Goal: Obtain resource: Download file/media

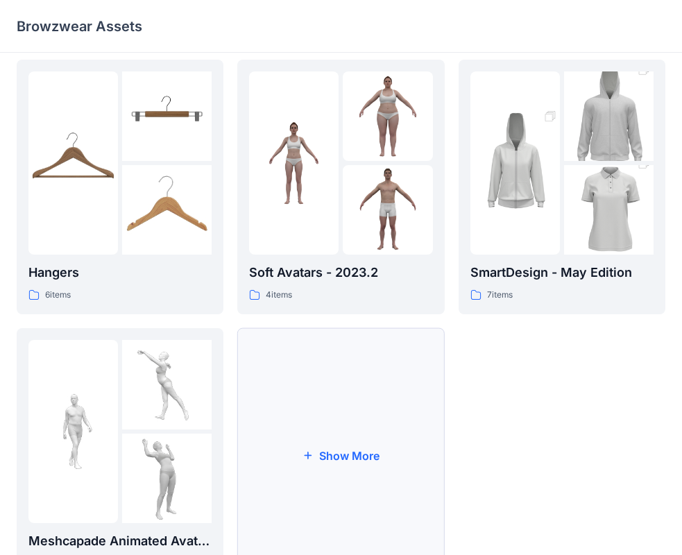
scroll to position [275, 0]
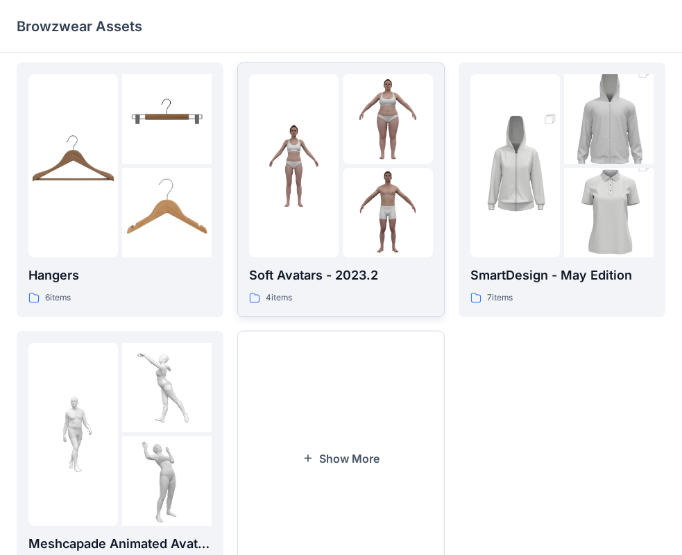
click at [356, 270] on p "Soft Avatars - 2023.2" at bounding box center [340, 275] width 183 height 19
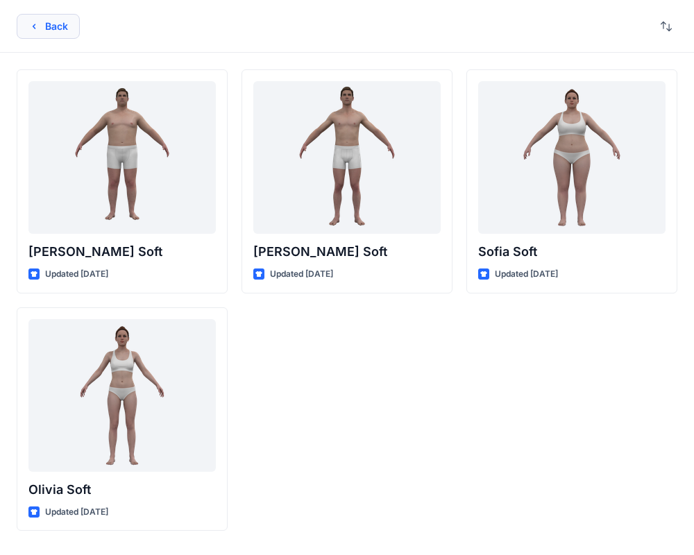
click at [28, 24] on icon "button" at bounding box center [33, 26] width 11 height 11
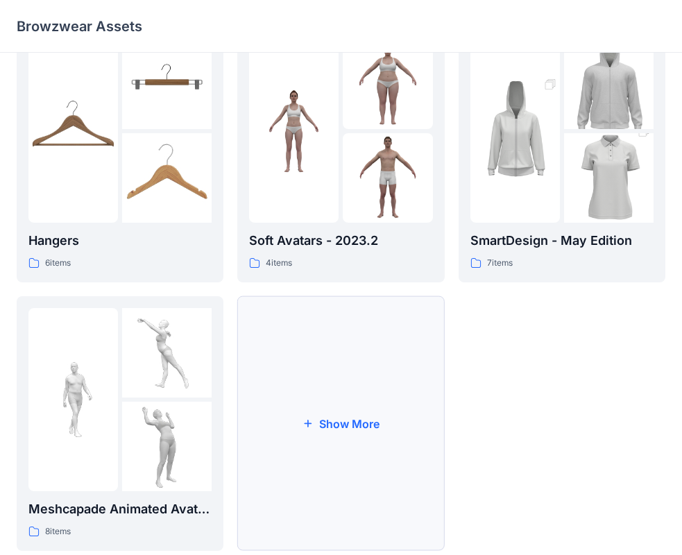
scroll to position [345, 0]
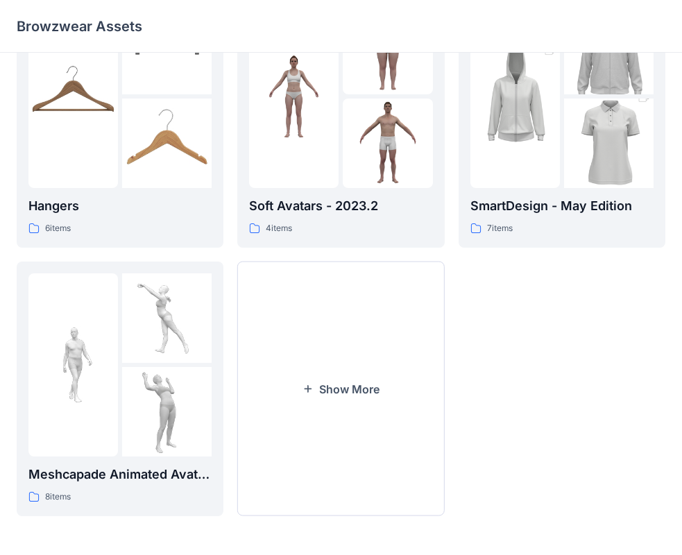
click at [178, 416] on img at bounding box center [166, 411] width 89 height 89
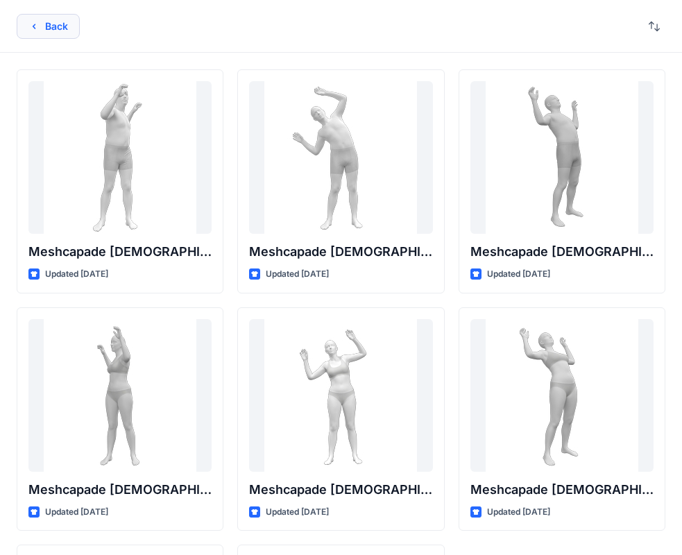
click at [37, 25] on icon "button" at bounding box center [33, 26] width 11 height 11
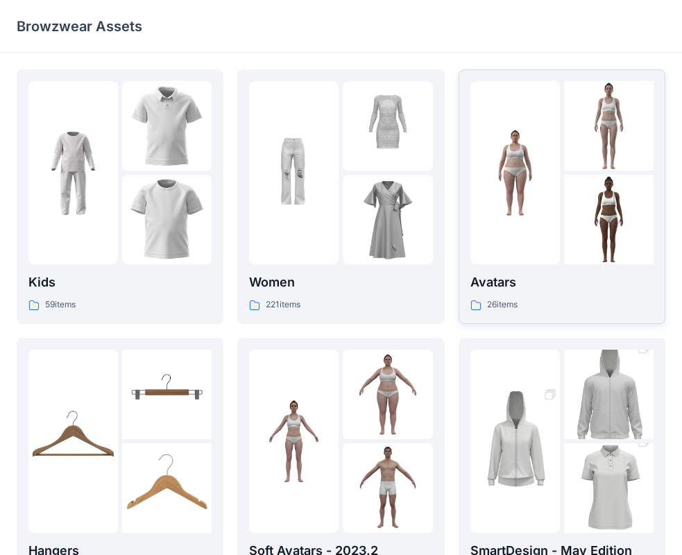
click at [529, 263] on div at bounding box center [514, 172] width 89 height 183
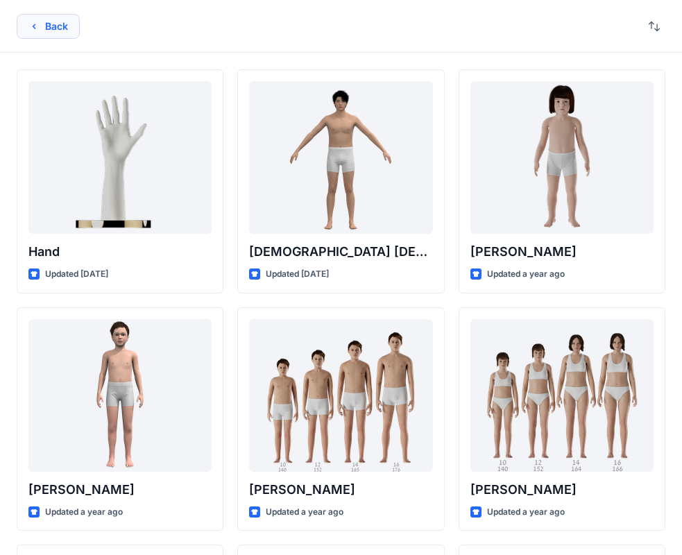
click at [41, 26] on button "Back" at bounding box center [48, 26] width 63 height 25
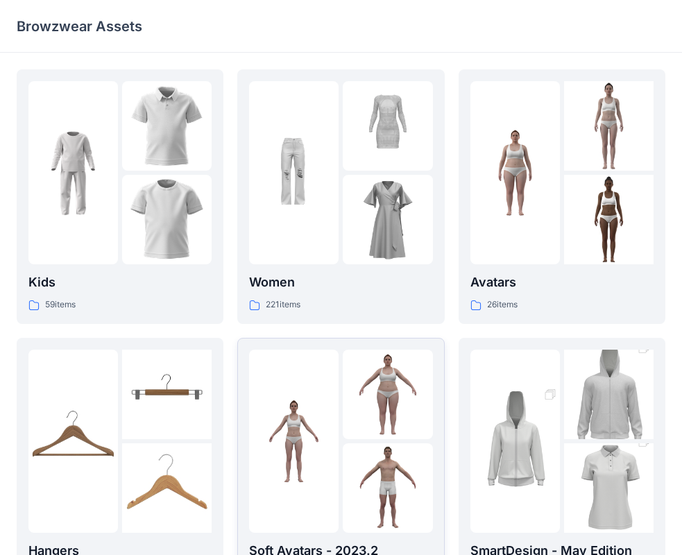
click at [306, 386] on div at bounding box center [293, 441] width 89 height 183
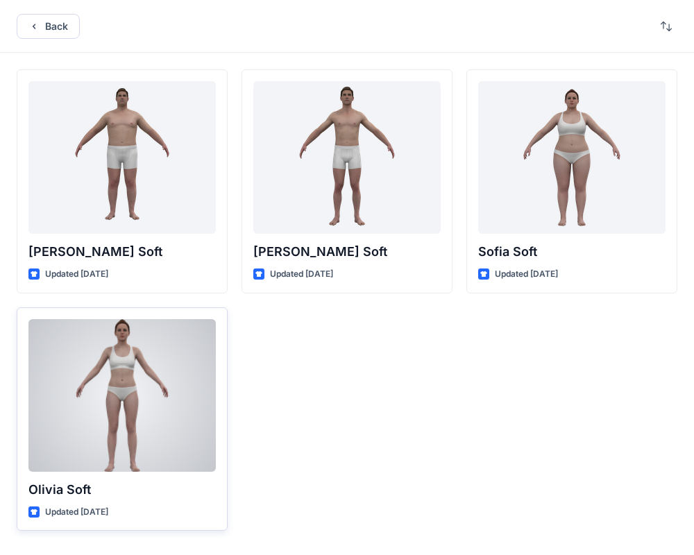
click at [118, 384] on div at bounding box center [121, 395] width 187 height 153
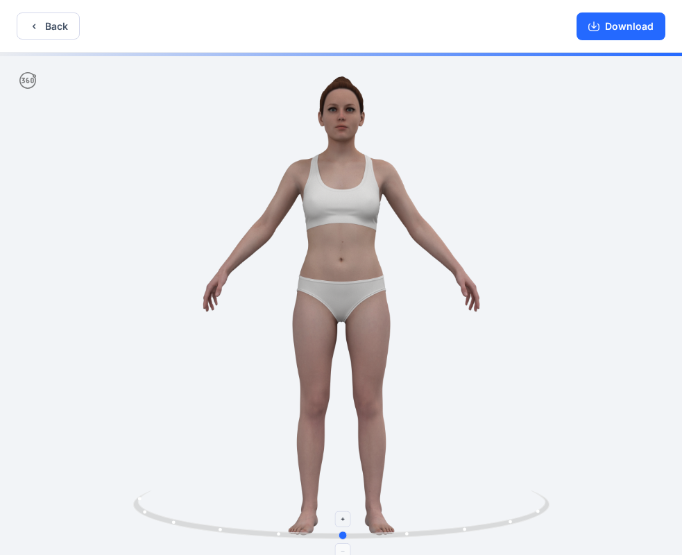
drag, startPoint x: 339, startPoint y: 533, endPoint x: 342, endPoint y: 504, distance: 30.0
click at [342, 504] on icon at bounding box center [343, 516] width 420 height 52
click at [591, 29] on icon "button" at bounding box center [593, 26] width 11 height 11
click at [52, 24] on button "Back" at bounding box center [48, 25] width 63 height 27
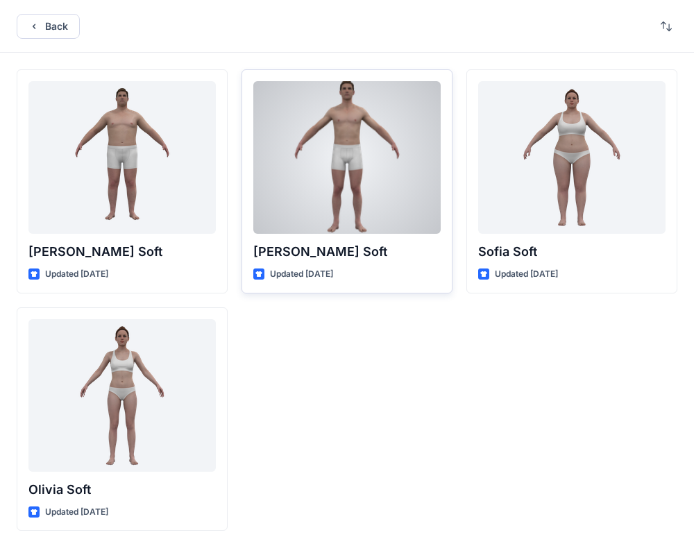
click at [360, 178] on div at bounding box center [346, 157] width 187 height 153
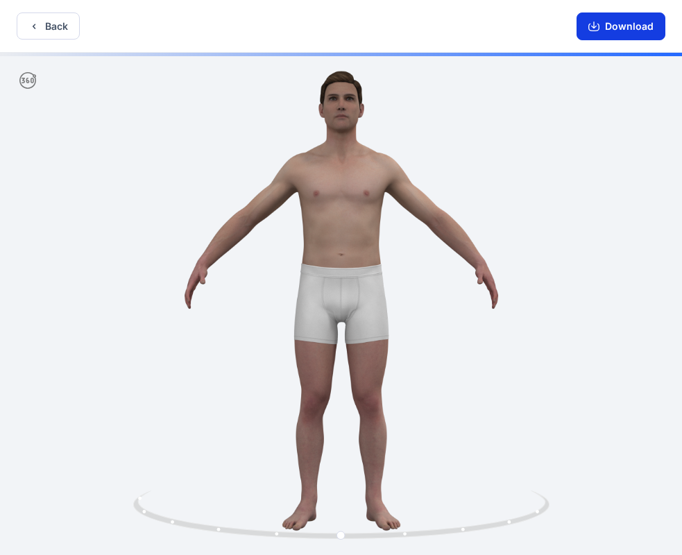
click at [616, 26] on button "Download" at bounding box center [620, 26] width 89 height 28
click at [48, 26] on button "Back" at bounding box center [48, 25] width 63 height 27
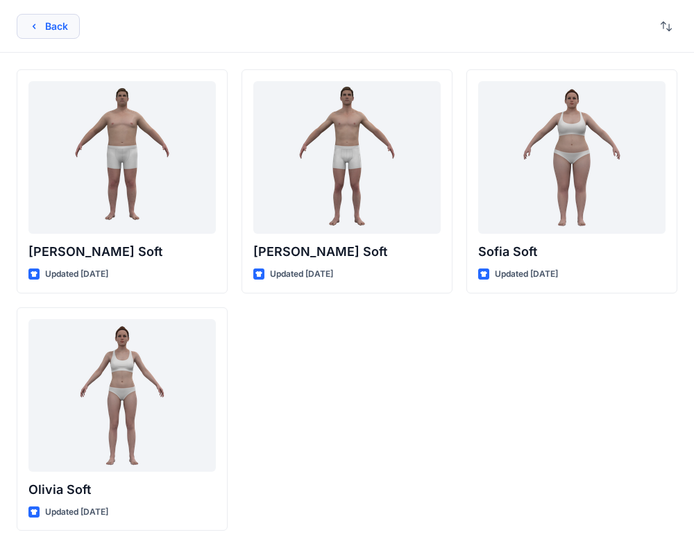
click at [25, 22] on button "Back" at bounding box center [48, 26] width 63 height 25
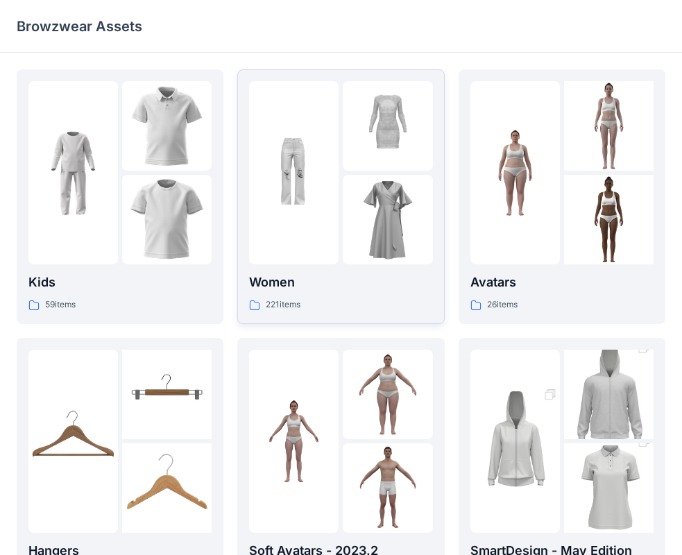
click at [344, 294] on div "Women 221 items" at bounding box center [340, 293] width 183 height 40
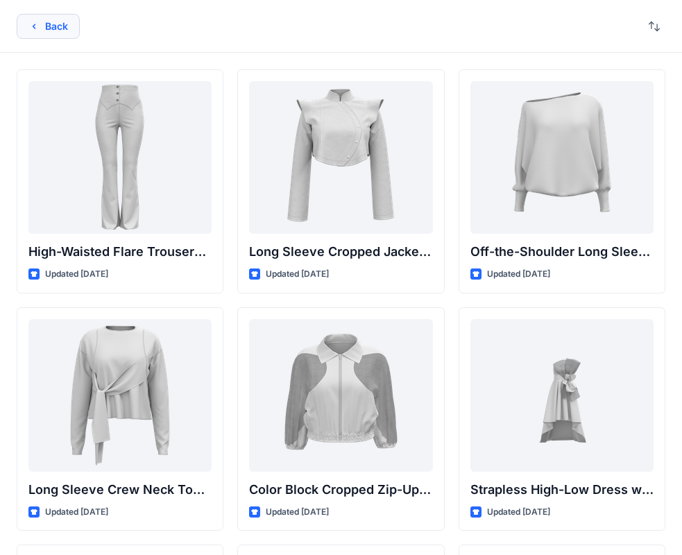
click at [51, 22] on button "Back" at bounding box center [48, 26] width 63 height 25
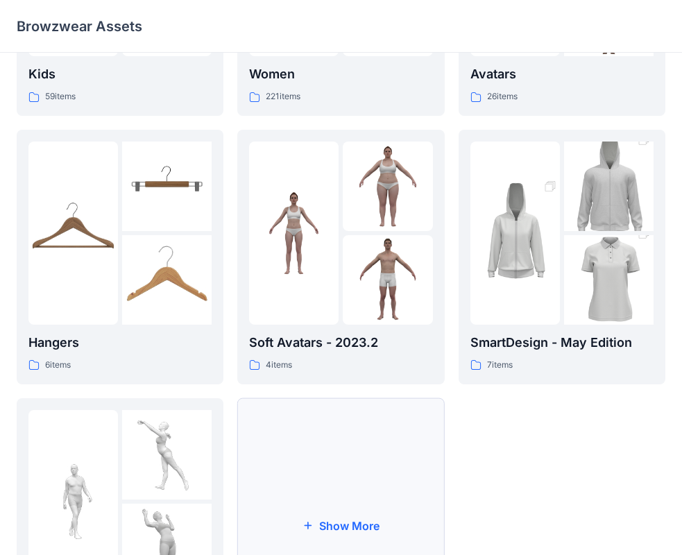
scroll to position [345, 0]
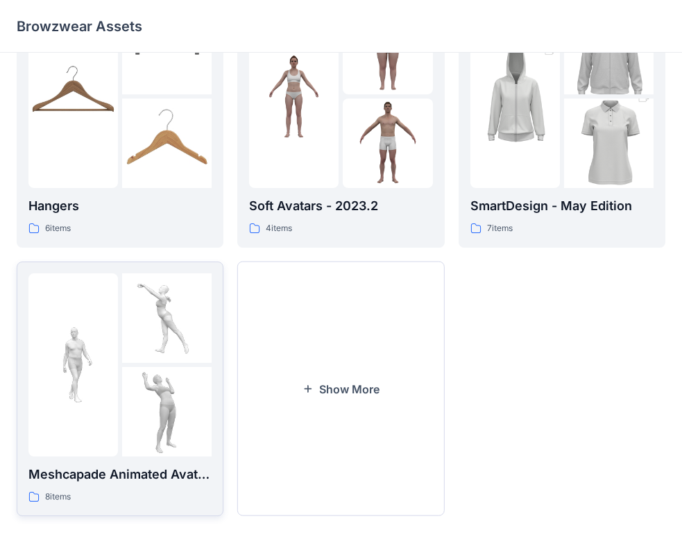
click at [126, 336] on img at bounding box center [166, 317] width 89 height 89
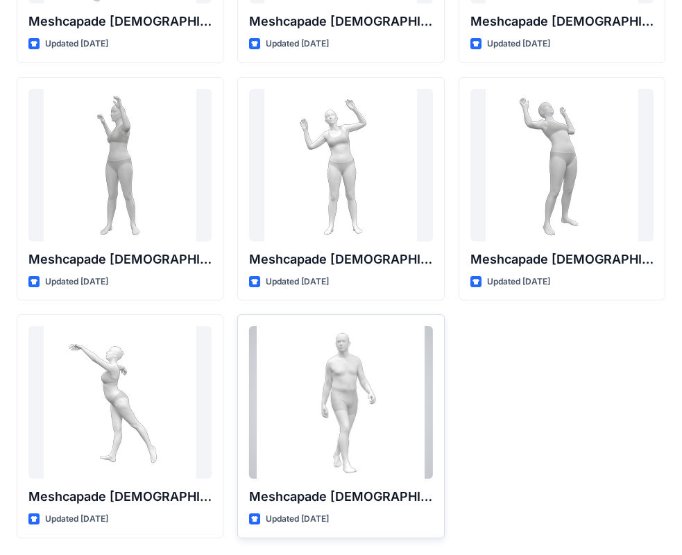
click at [364, 388] on div at bounding box center [340, 402] width 183 height 153
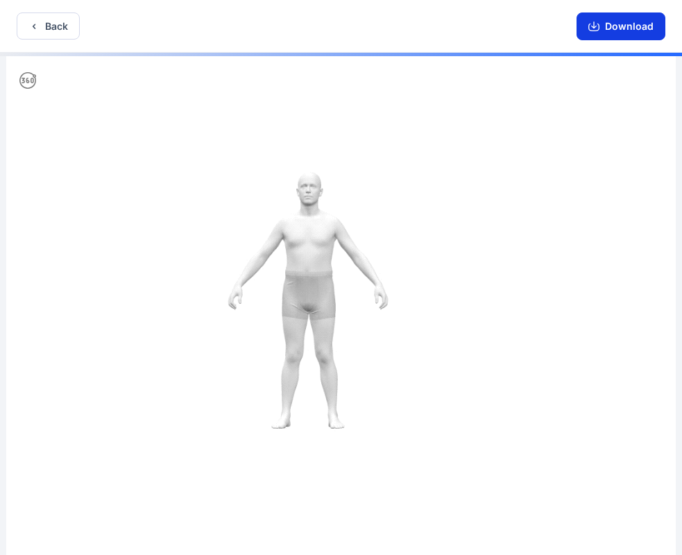
click at [598, 31] on icon "button" at bounding box center [593, 26] width 11 height 11
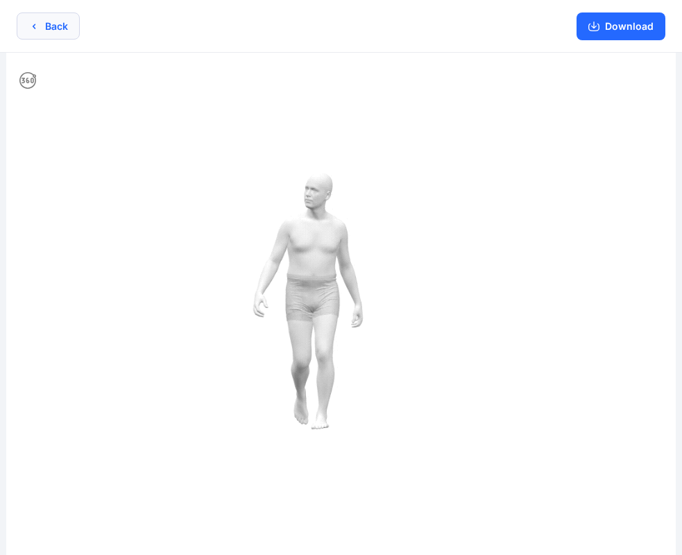
click at [65, 30] on button "Back" at bounding box center [48, 25] width 63 height 27
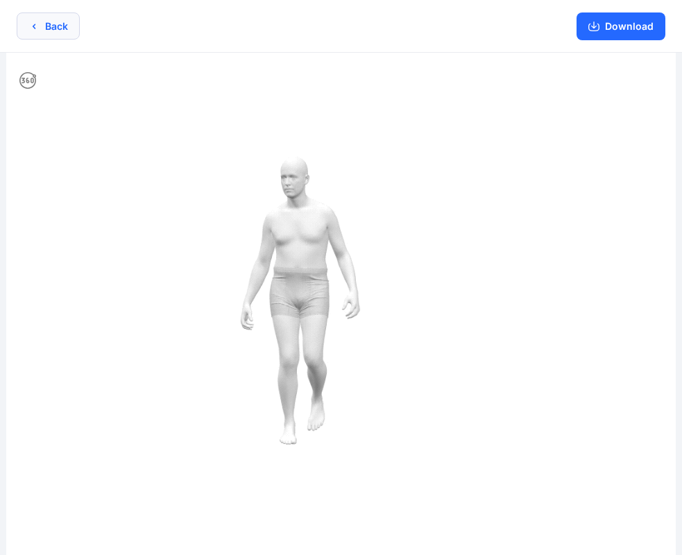
scroll to position [230, 0]
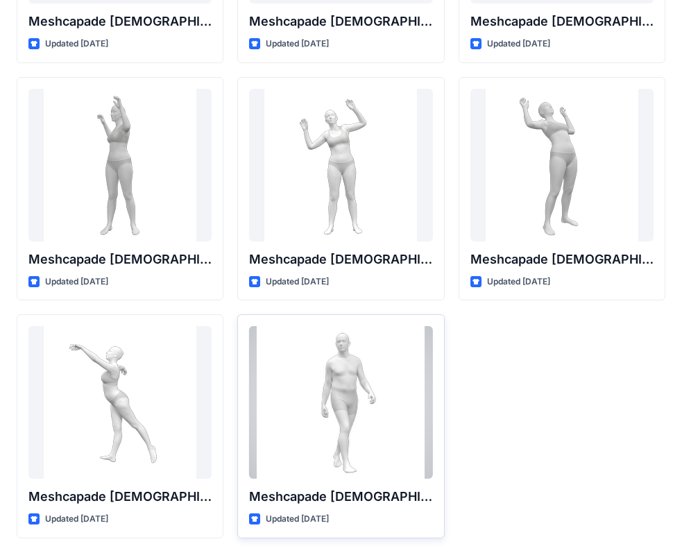
click at [342, 366] on div at bounding box center [340, 402] width 183 height 153
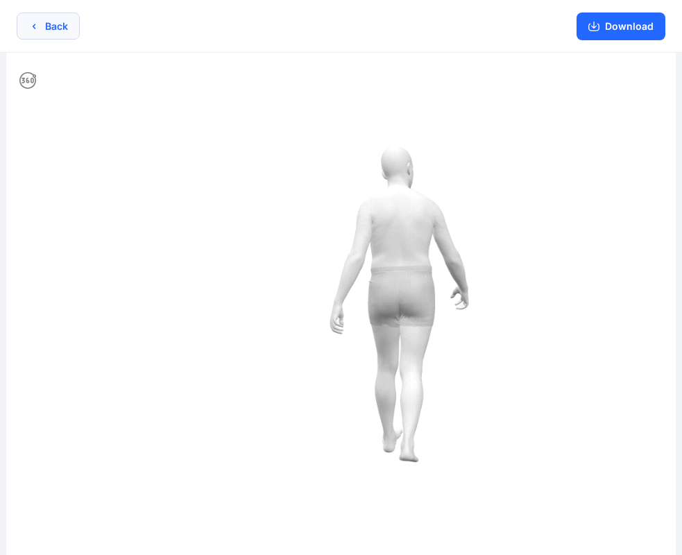
click at [31, 26] on icon "button" at bounding box center [33, 26] width 11 height 11
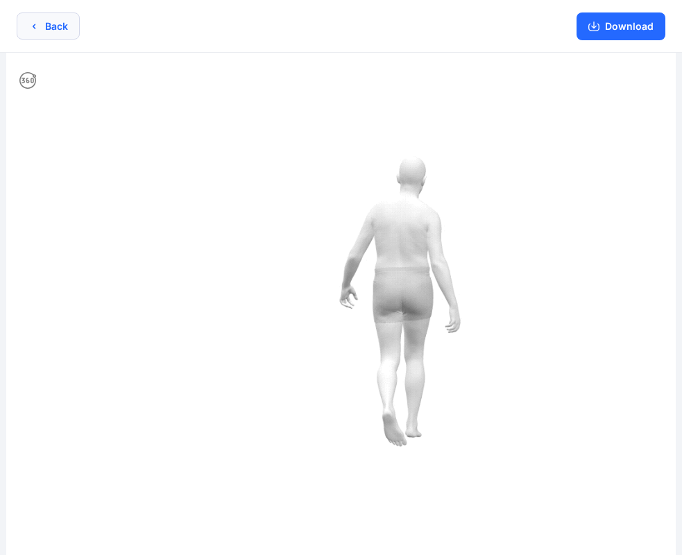
scroll to position [230, 0]
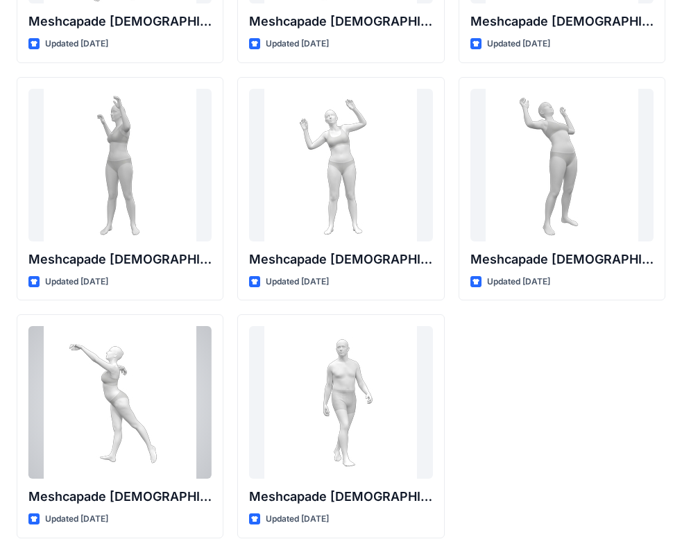
click at [141, 346] on div at bounding box center [119, 402] width 183 height 153
